Goal: Subscribe to service/newsletter

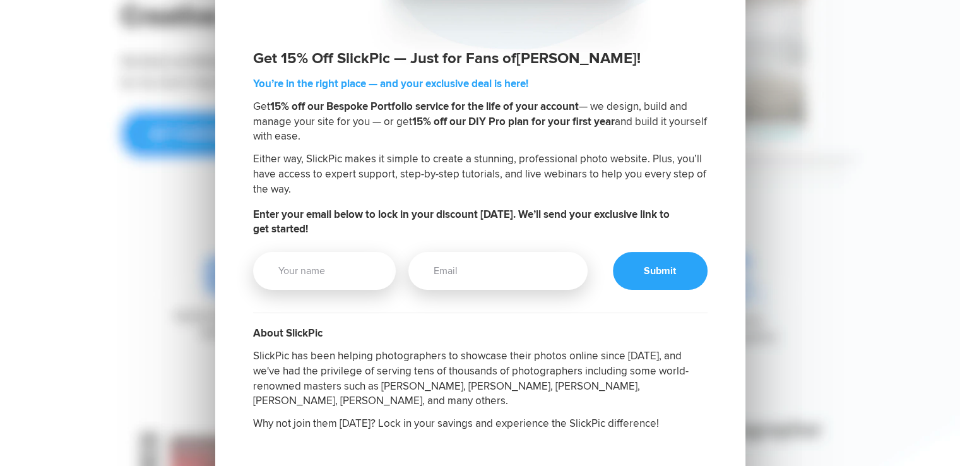
scroll to position [253, 0]
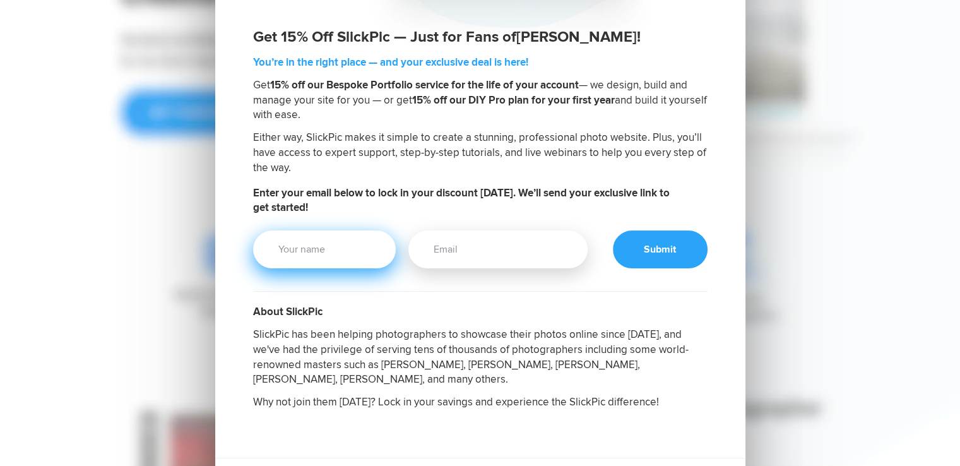
click at [304, 249] on input "Your Name" at bounding box center [324, 249] width 143 height 38
type input "[PERSON_NAME]"
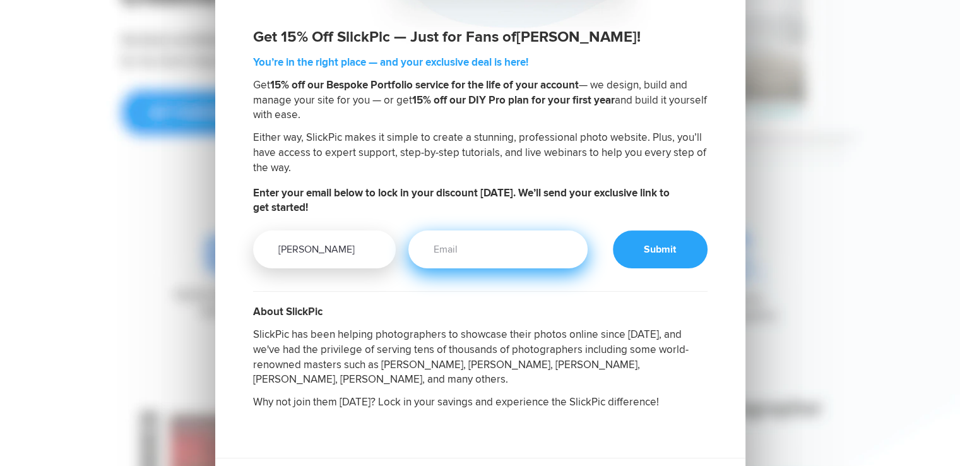
type input "[EMAIL_ADDRESS][DOMAIN_NAME]"
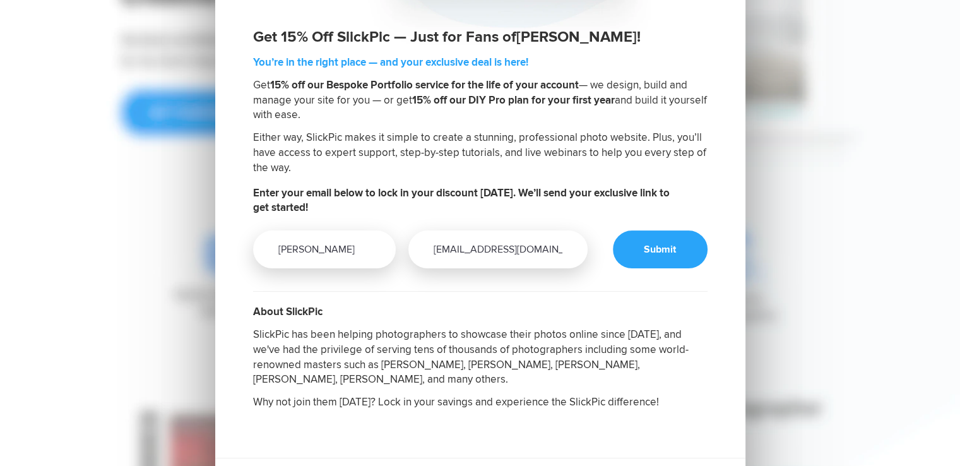
click at [665, 247] on div at bounding box center [660, 249] width 95 height 38
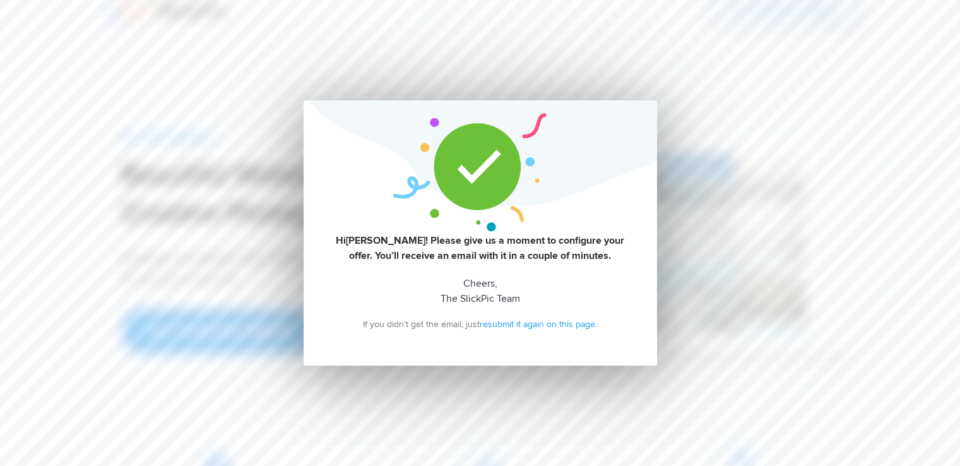
scroll to position [0, 0]
